Goal: Use online tool/utility: Utilize a website feature to perform a specific function

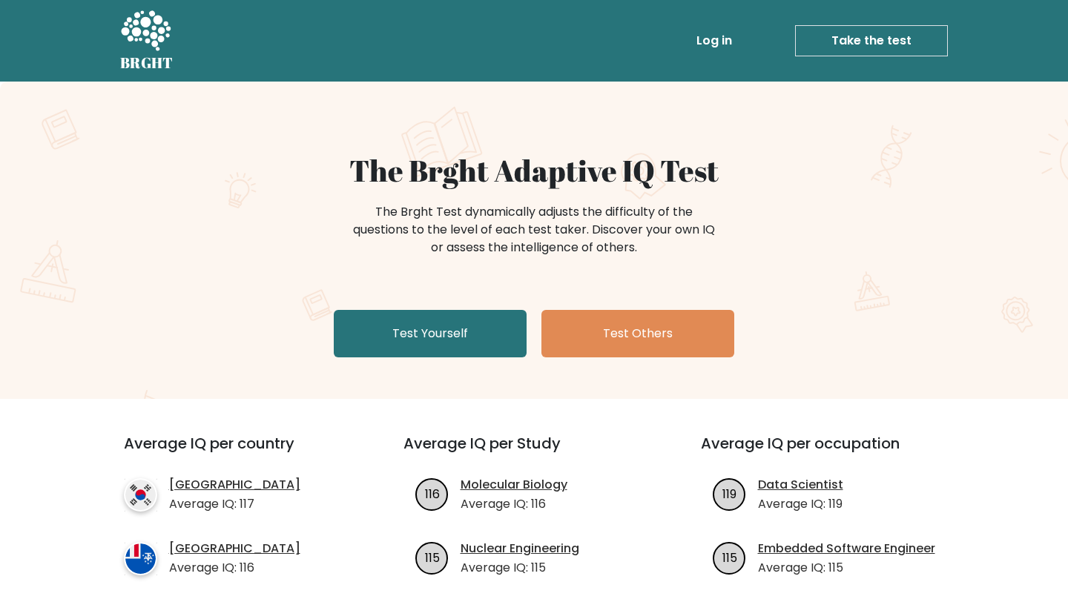
scroll to position [13, 0]
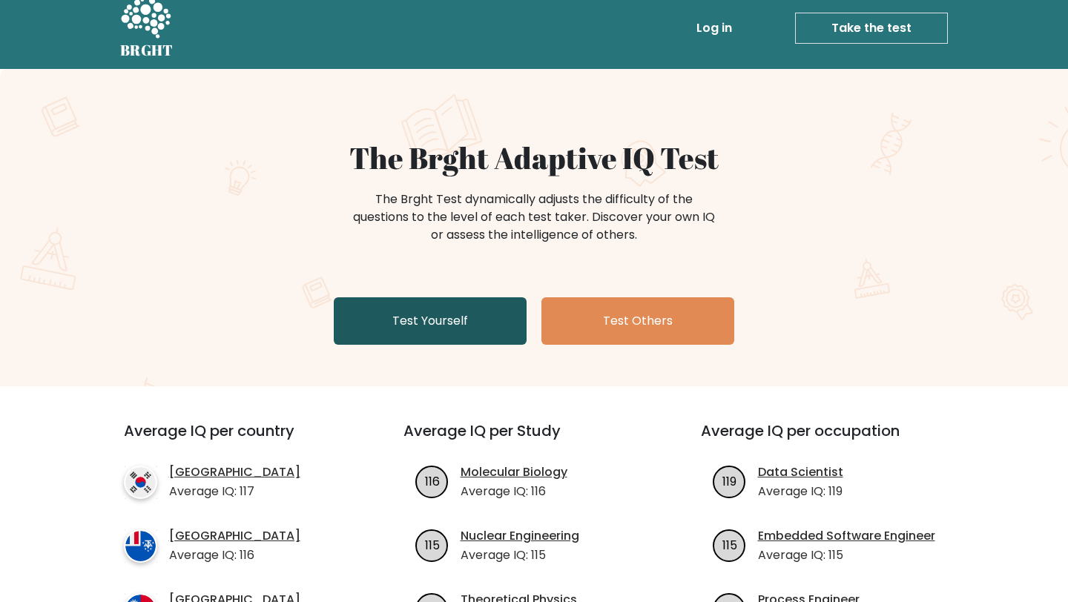
click at [384, 325] on link "Test Yourself" at bounding box center [430, 320] width 193 height 47
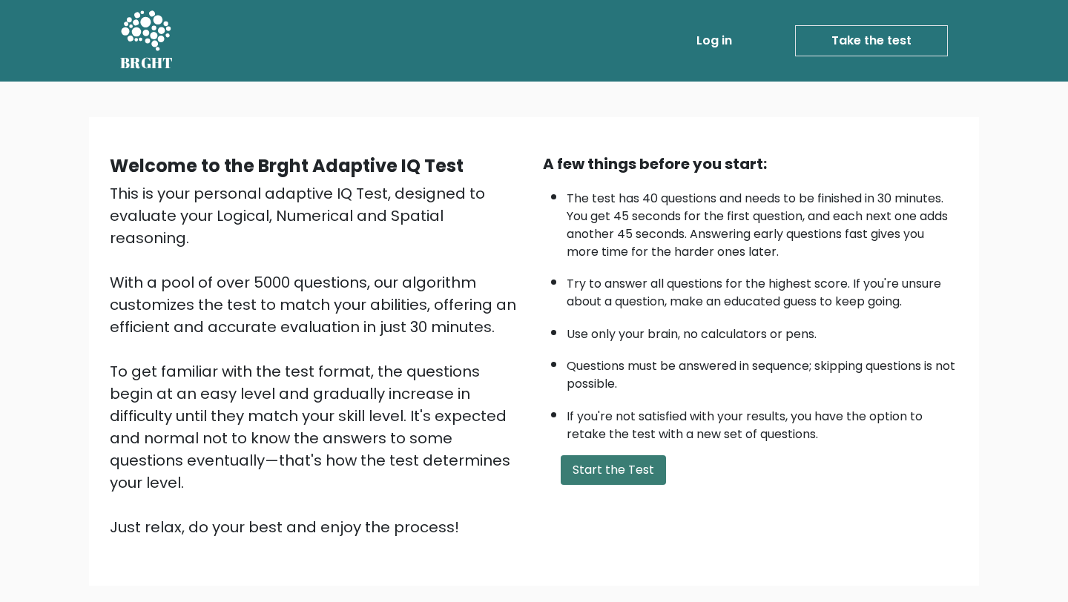
click at [575, 466] on button "Start the Test" at bounding box center [613, 470] width 105 height 30
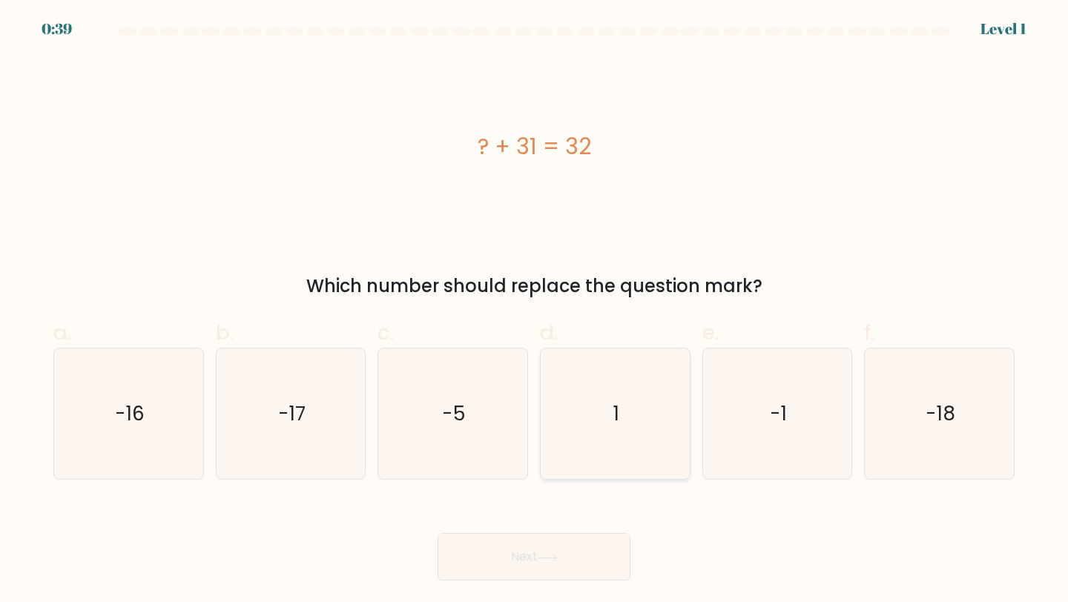
click at [589, 443] on icon "1" at bounding box center [614, 413] width 131 height 131
click at [535, 311] on input "d. 1" at bounding box center [534, 306] width 1 height 10
radio input "true"
click at [565, 557] on button "Next" at bounding box center [533, 556] width 193 height 47
